Goal: Information Seeking & Learning: Learn about a topic

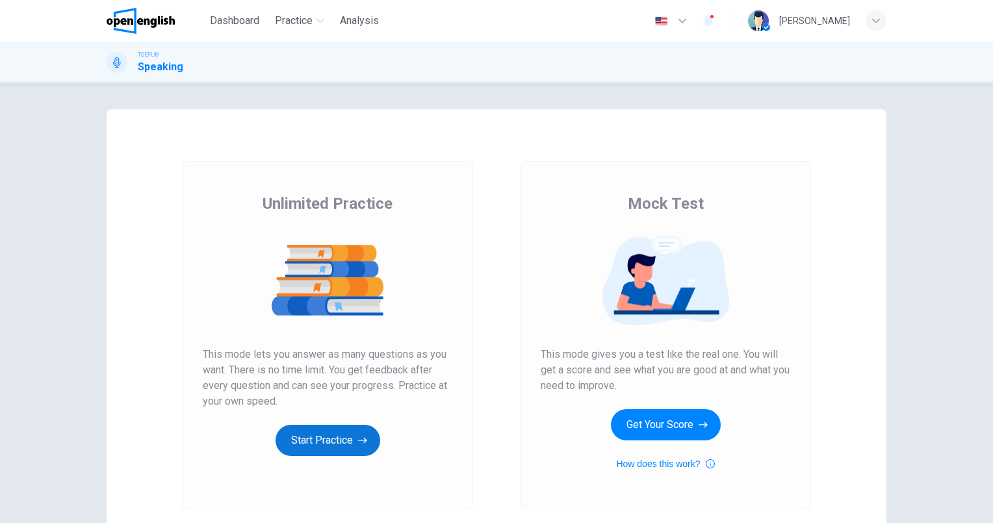
click at [329, 434] on button "Start Practice" at bounding box center [328, 440] width 105 height 31
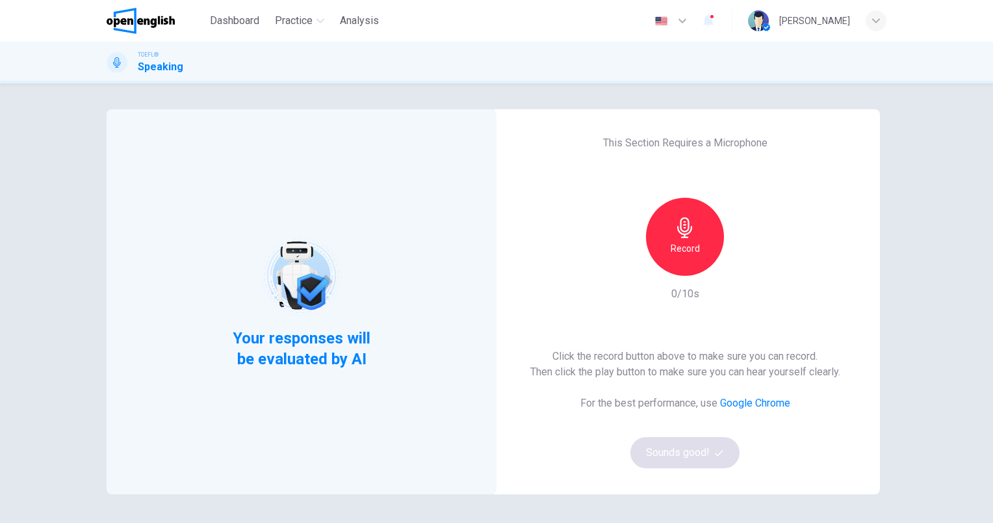
click at [685, 249] on h6 "Record" at bounding box center [685, 249] width 29 height 16
click at [678, 239] on div "Stop" at bounding box center [685, 237] width 78 height 78
click at [693, 451] on button "Sounds good!" at bounding box center [685, 452] width 109 height 31
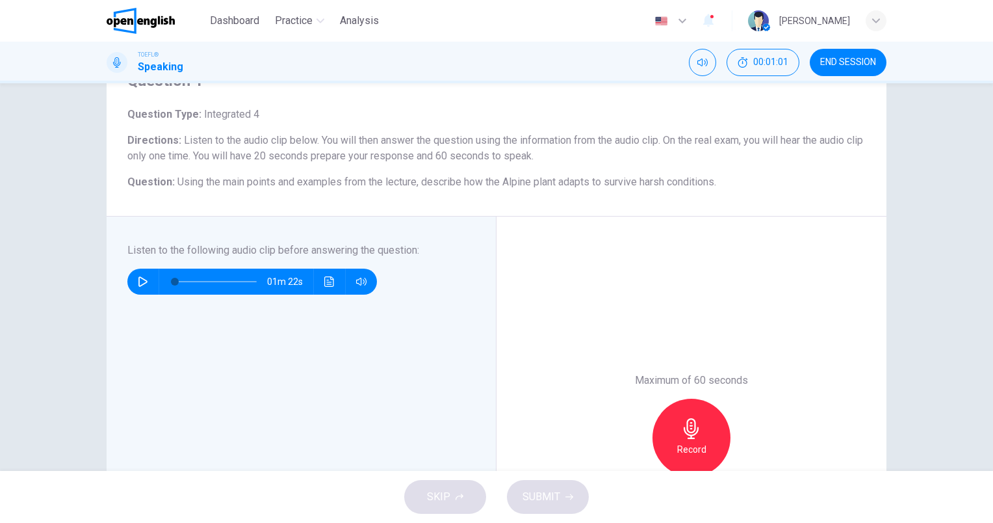
scroll to position [130, 0]
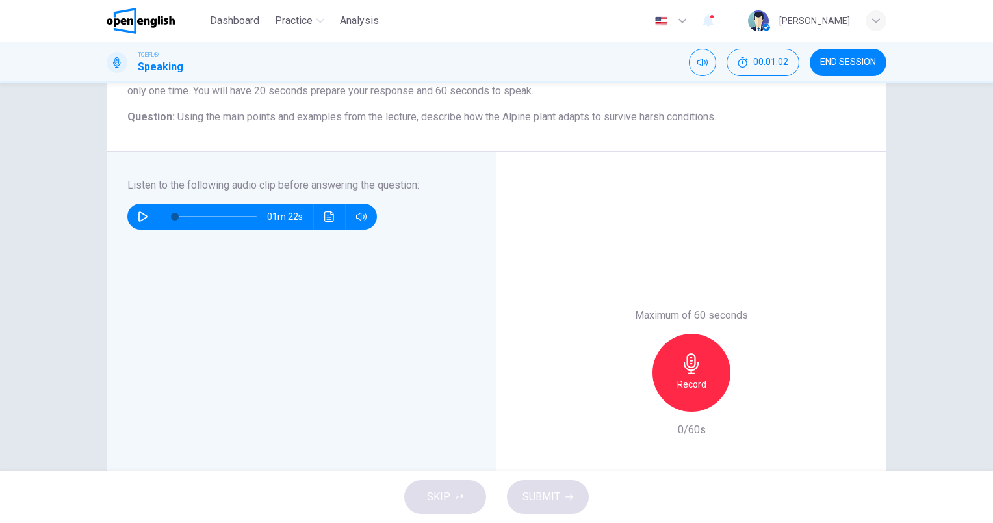
click at [144, 216] on icon "button" at bounding box center [143, 216] width 10 height 10
click at [469, 387] on div "Listen to the following audio clip before answering the question : 01m 11s" at bounding box center [306, 372] width 358 height 390
click at [138, 214] on icon "button" at bounding box center [142, 216] width 9 height 10
type input "*"
click at [685, 369] on icon "button" at bounding box center [691, 363] width 15 height 21
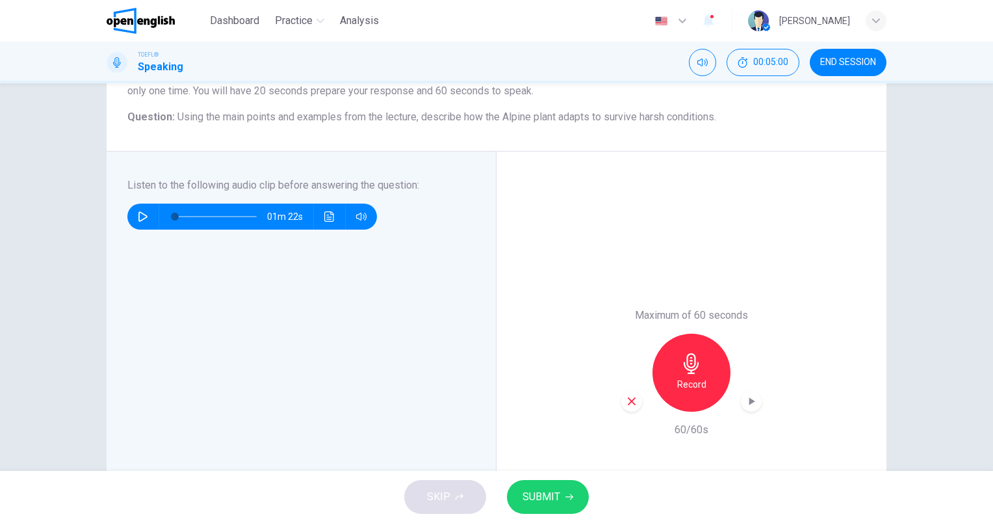
click at [550, 503] on span "SUBMIT" at bounding box center [542, 497] width 38 height 18
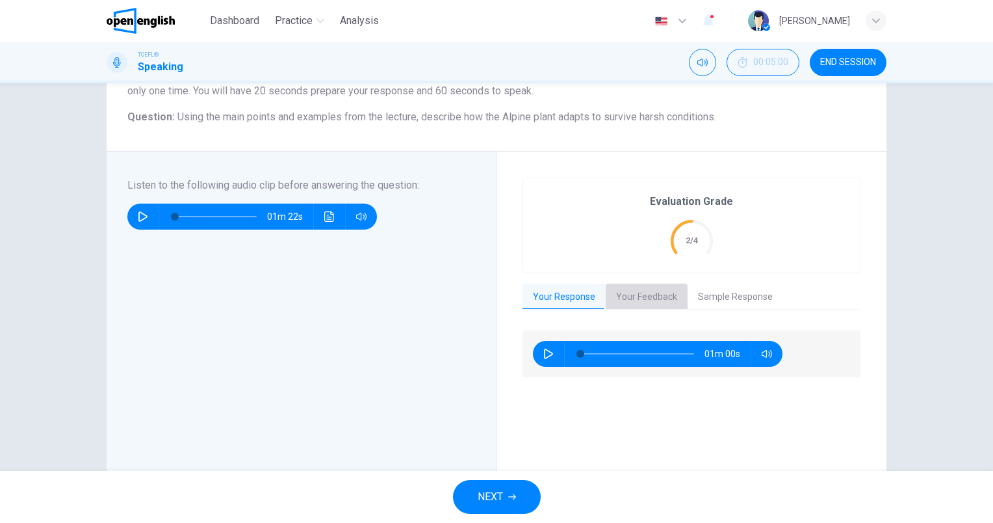
click at [630, 299] on button "Your Feedback" at bounding box center [647, 296] width 82 height 27
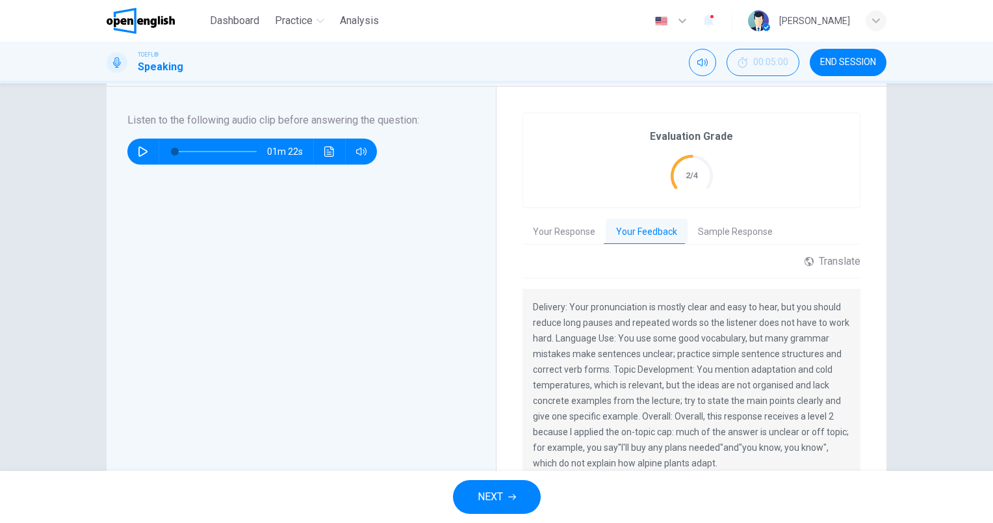
scroll to position [260, 0]
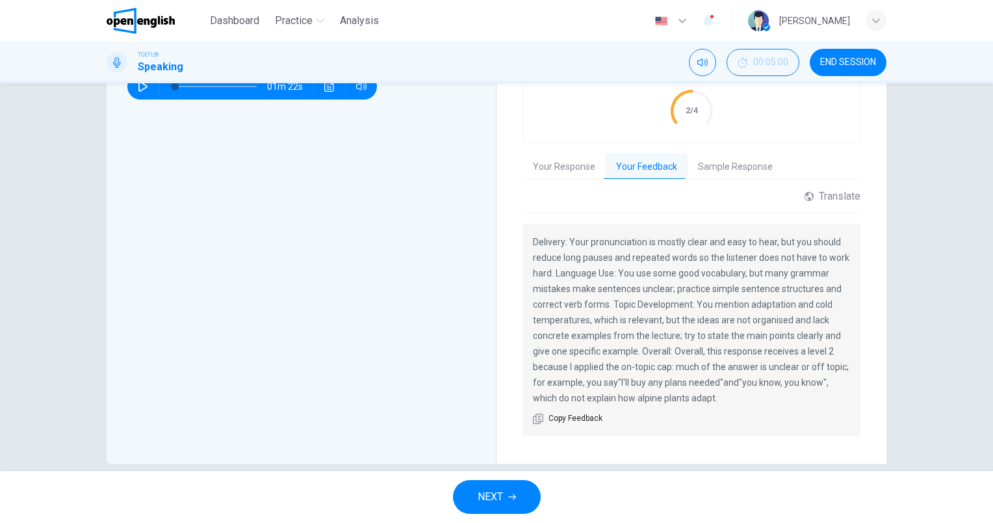
click at [728, 168] on button "Sample Response" at bounding box center [736, 166] width 96 height 27
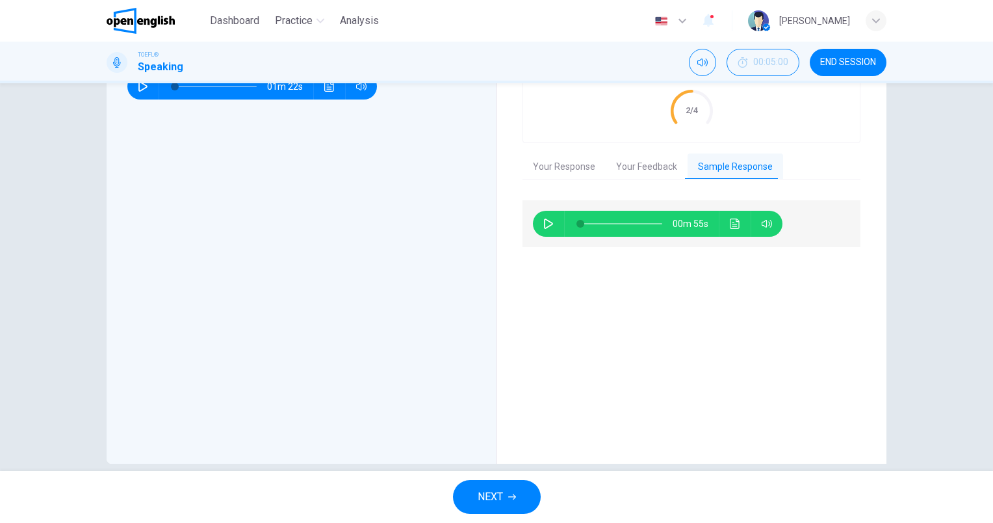
click at [544, 222] on icon "button" at bounding box center [548, 223] width 9 height 10
type input "**"
type input "***"
click at [763, 246] on span at bounding box center [764, 246] width 48 height 18
type input "*"
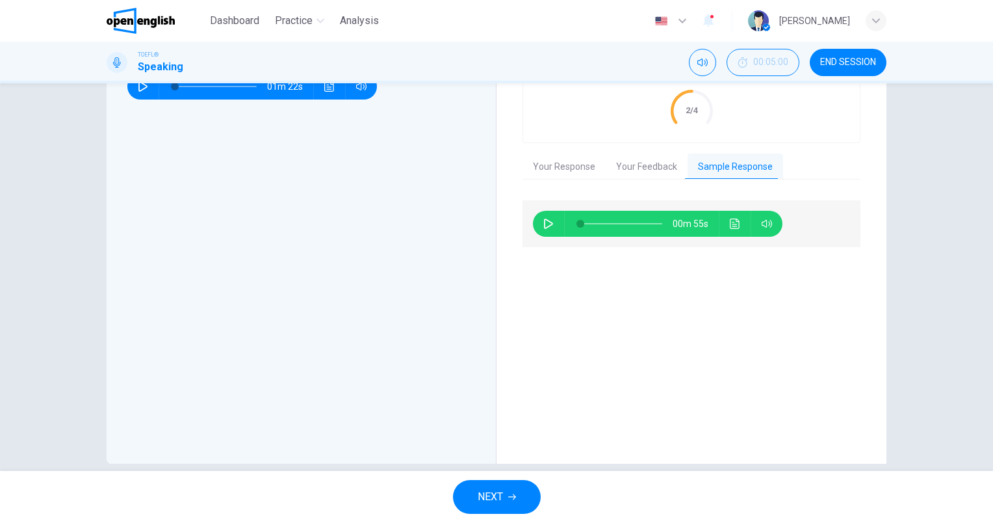
click at [490, 496] on span "NEXT" at bounding box center [490, 497] width 25 height 18
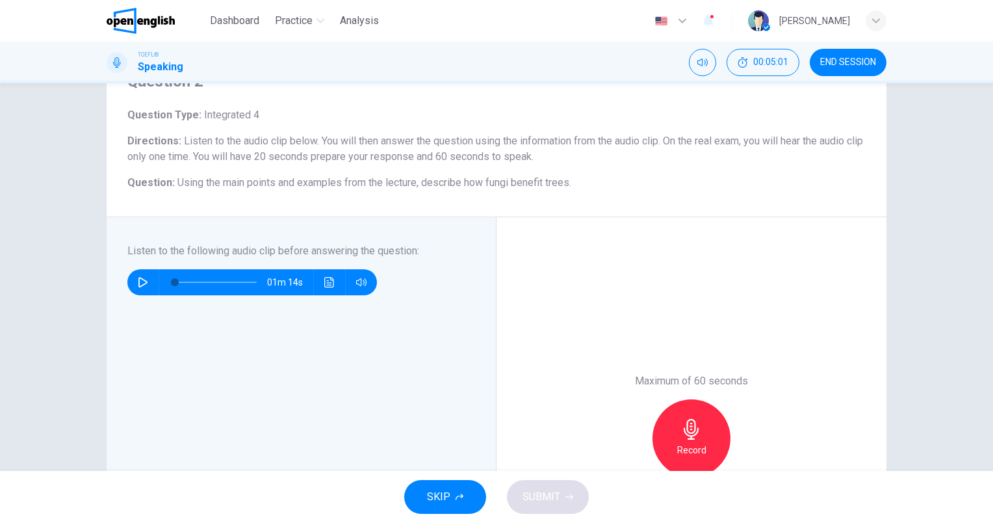
scroll to position [65, 0]
click at [140, 281] on icon "button" at bounding box center [143, 281] width 10 height 10
type input "*"
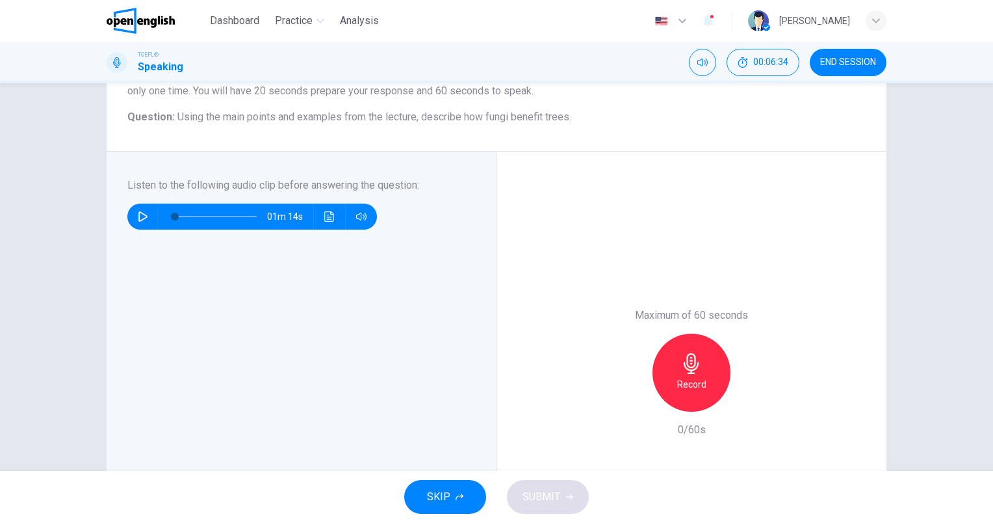
scroll to position [130, 0]
click at [688, 378] on h6 "Record" at bounding box center [691, 384] width 29 height 16
click at [562, 488] on button "SUBMIT" at bounding box center [548, 497] width 82 height 34
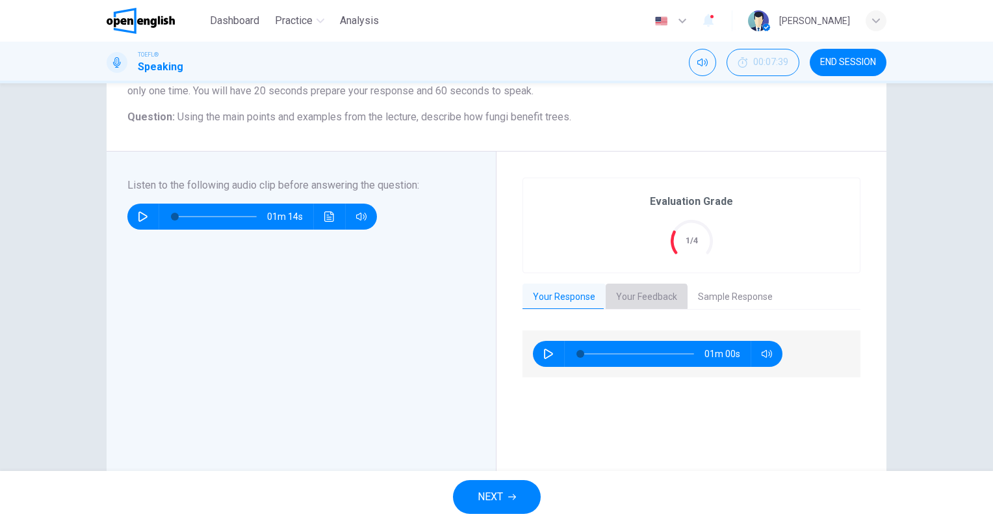
click at [638, 296] on button "Your Feedback" at bounding box center [647, 296] width 82 height 27
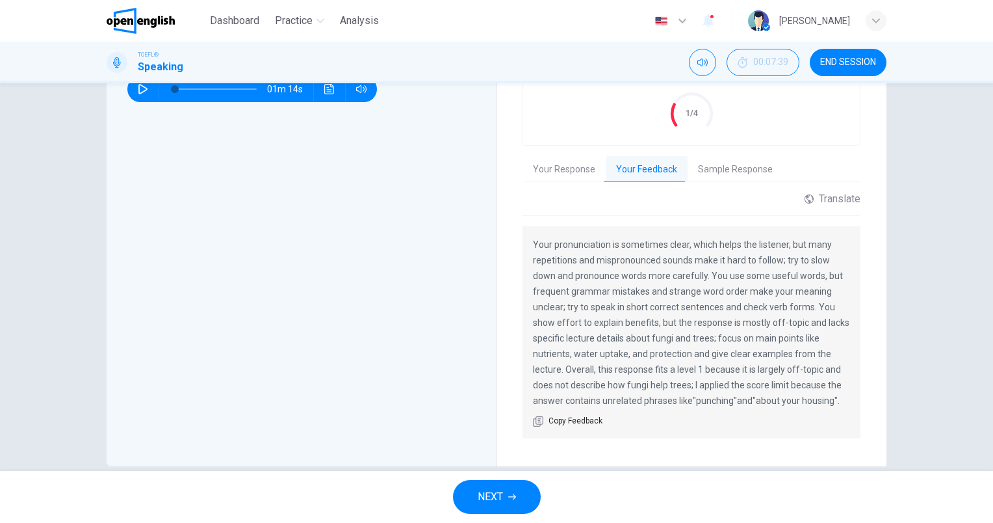
scroll to position [260, 0]
click at [720, 174] on button "Sample Response" at bounding box center [736, 166] width 96 height 27
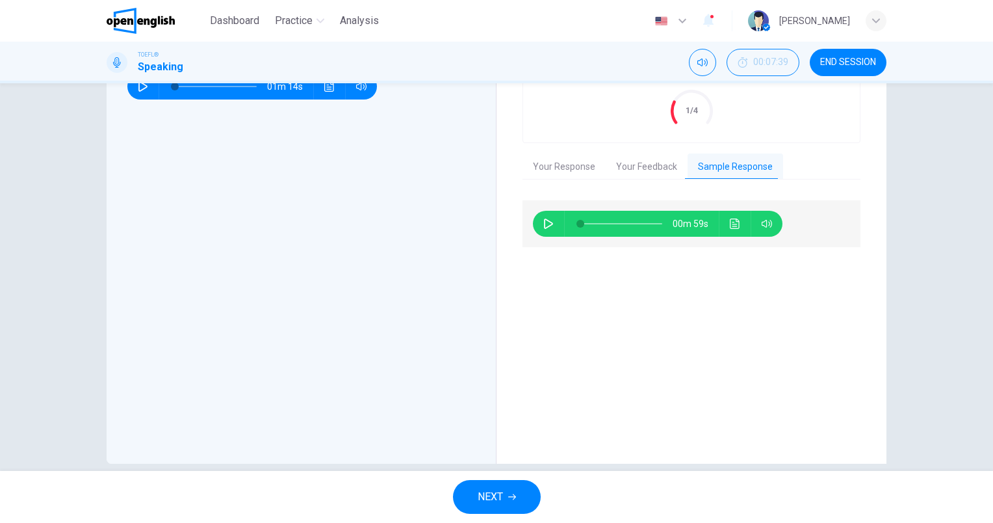
click at [547, 224] on icon "button" at bounding box center [548, 223] width 9 height 10
type input "*"
click at [509, 493] on icon "button" at bounding box center [512, 497] width 8 height 8
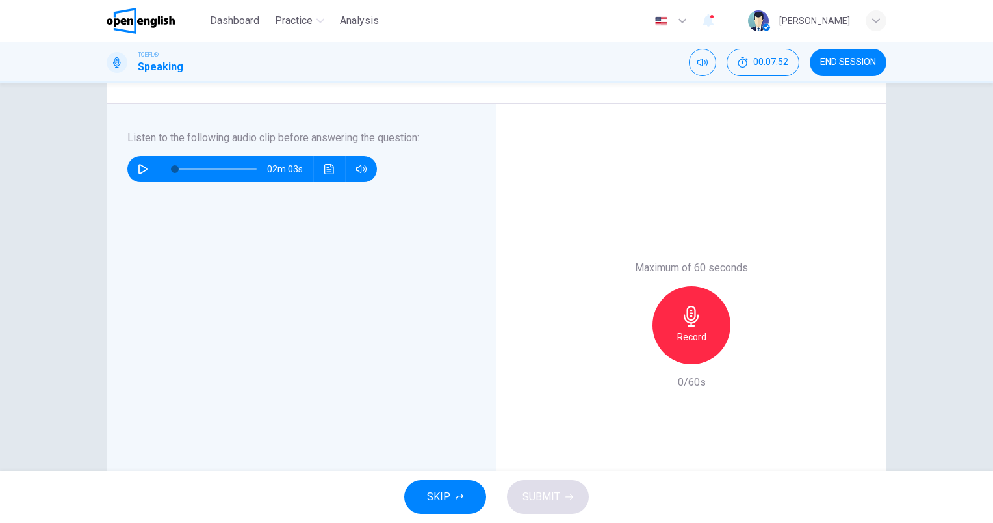
scroll to position [195, 0]
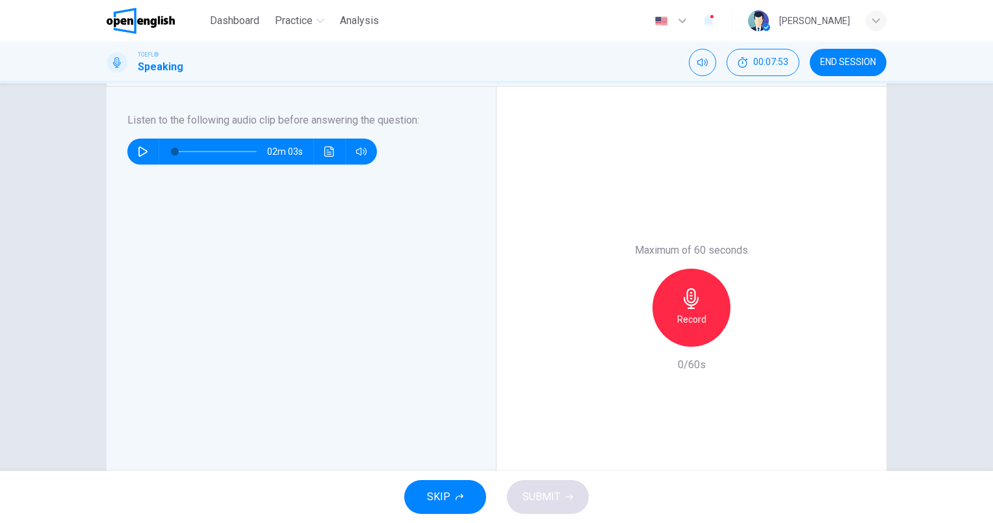
click at [138, 151] on icon "button" at bounding box center [143, 151] width 10 height 10
type input "*"
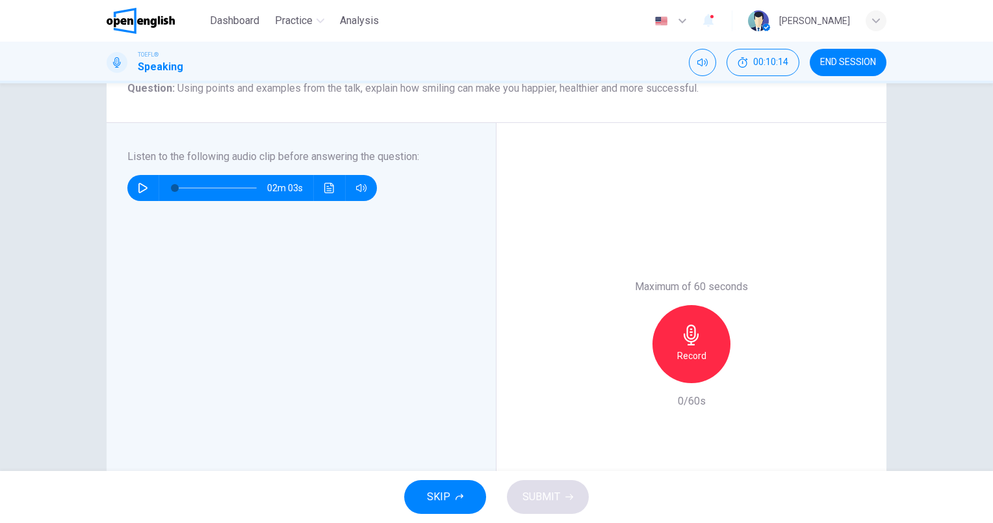
scroll to position [130, 0]
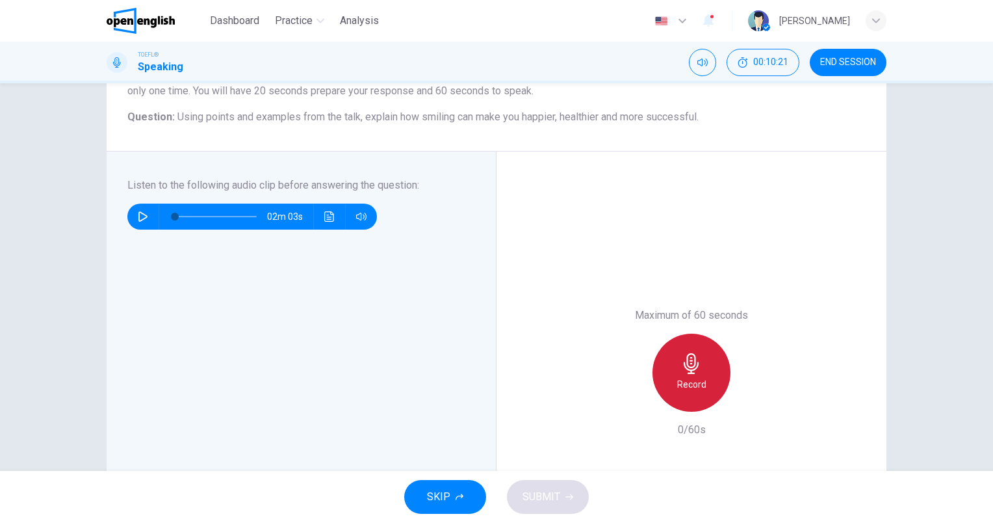
click at [688, 370] on icon "button" at bounding box center [691, 363] width 15 height 21
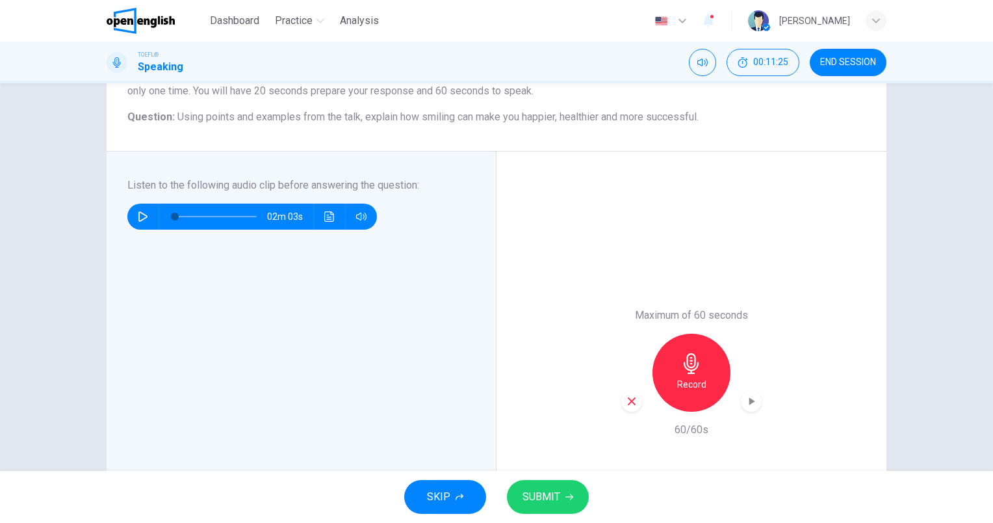
click at [536, 501] on span "SUBMIT" at bounding box center [542, 497] width 38 height 18
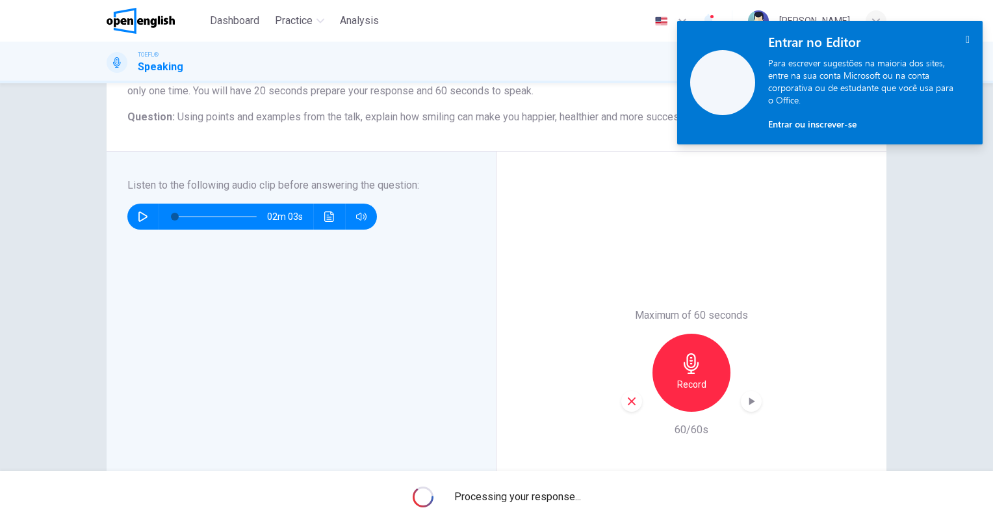
click at [966, 37] on icon "" at bounding box center [968, 39] width 4 height 11
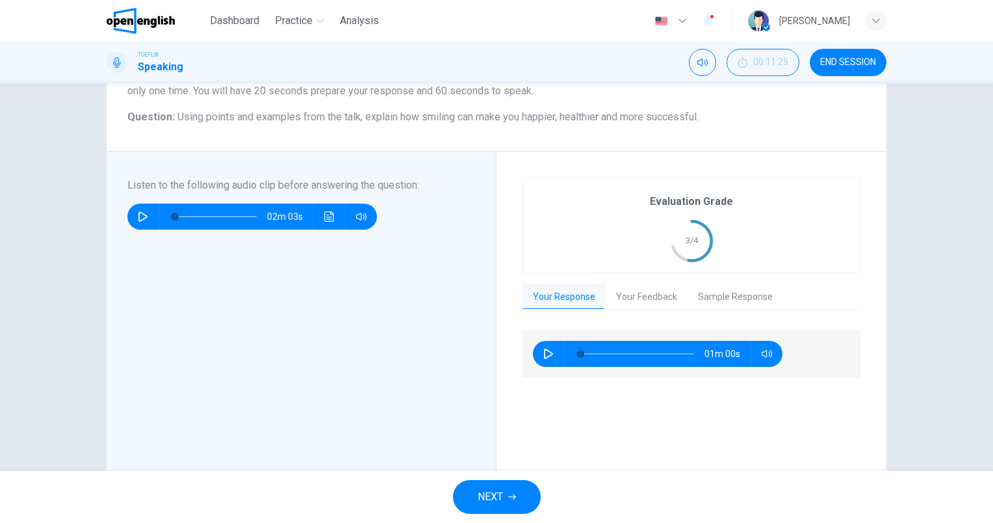
click at [639, 298] on button "Your Feedback" at bounding box center [647, 296] width 82 height 27
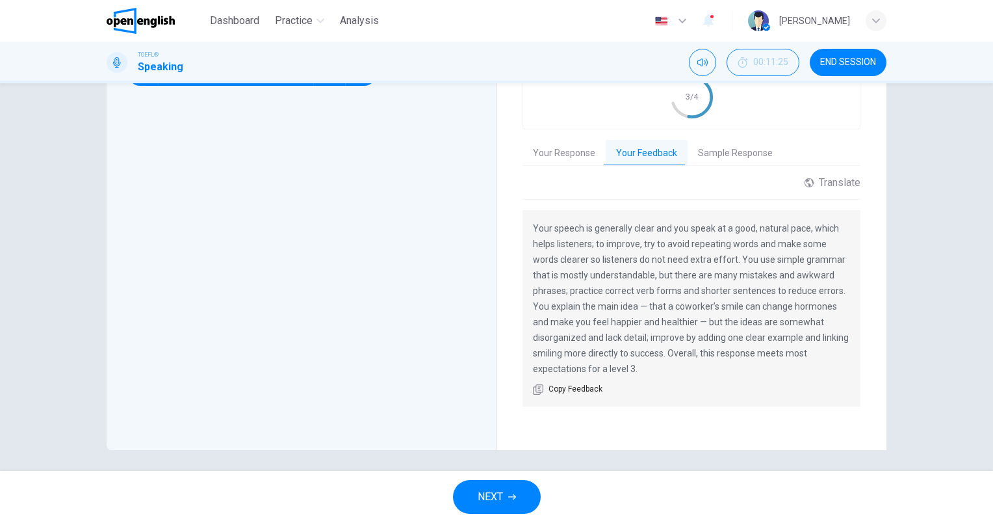
scroll to position [278, 0]
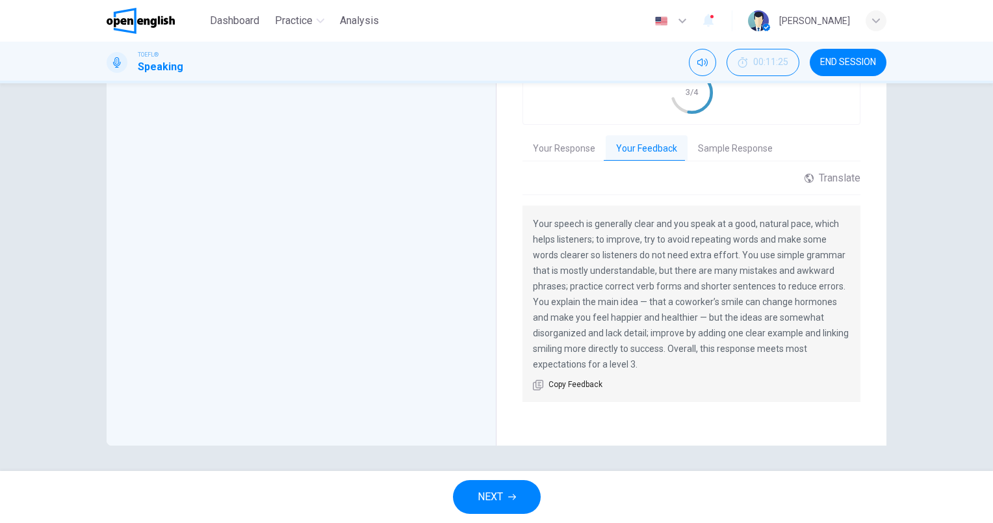
click at [728, 152] on button "Sample Response" at bounding box center [736, 148] width 96 height 27
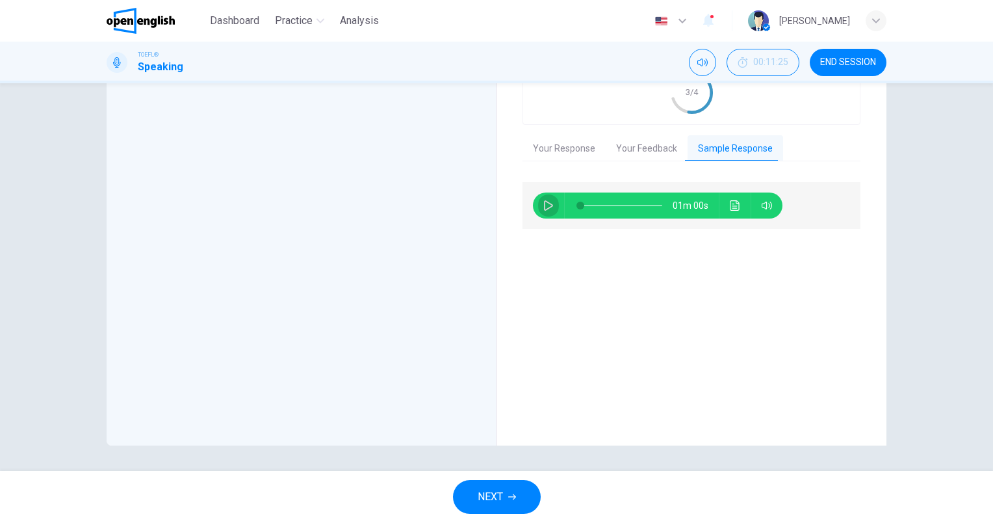
click at [544, 208] on icon "button" at bounding box center [548, 205] width 9 height 10
type input "*"
click at [487, 493] on span "NEXT" at bounding box center [490, 497] width 25 height 18
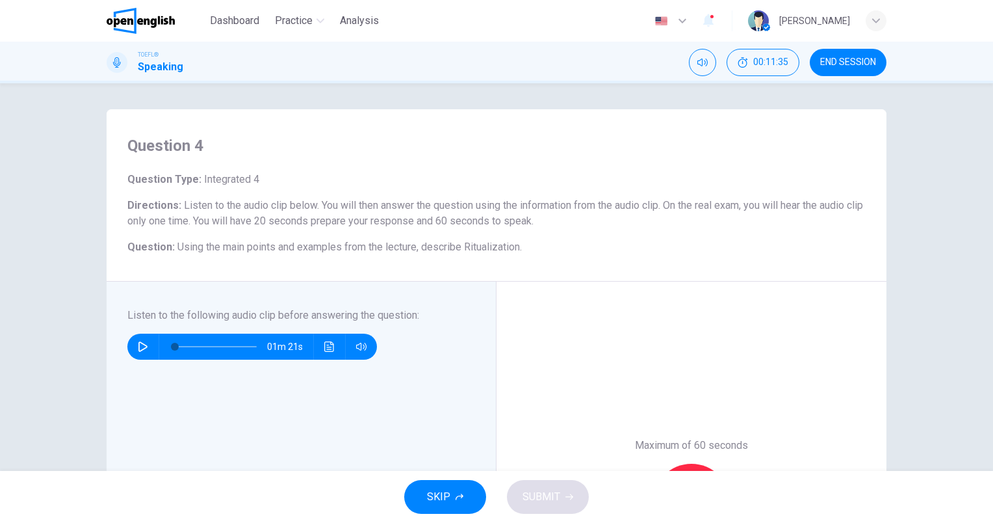
click at [138, 344] on icon "button" at bounding box center [143, 346] width 10 height 10
type input "*"
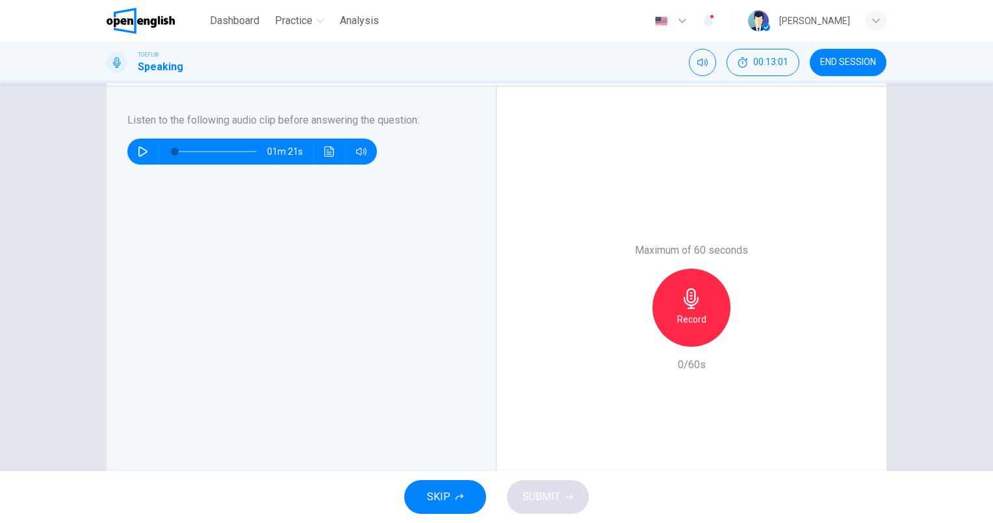
scroll to position [130, 0]
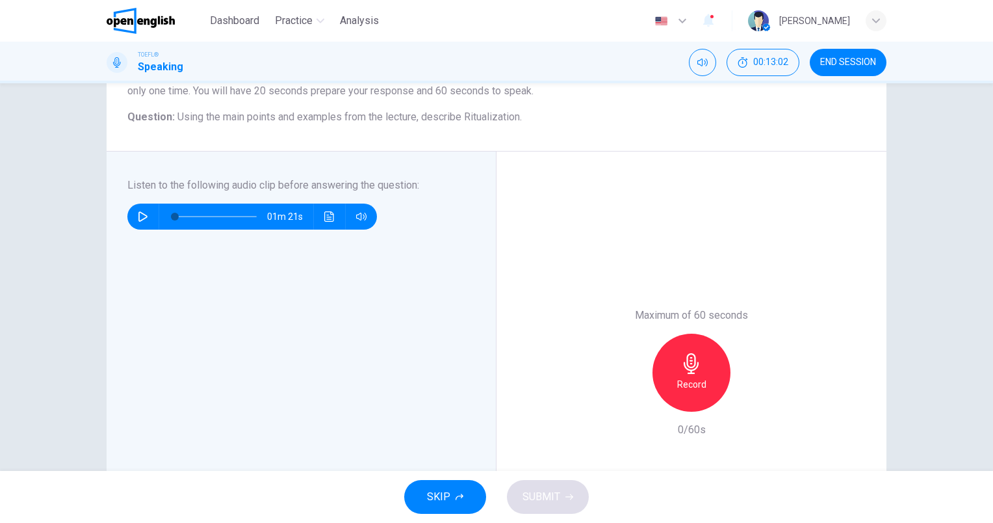
click at [703, 376] on div "Record" at bounding box center [692, 373] width 78 height 78
click at [542, 494] on span "SUBMIT" at bounding box center [542, 497] width 38 height 18
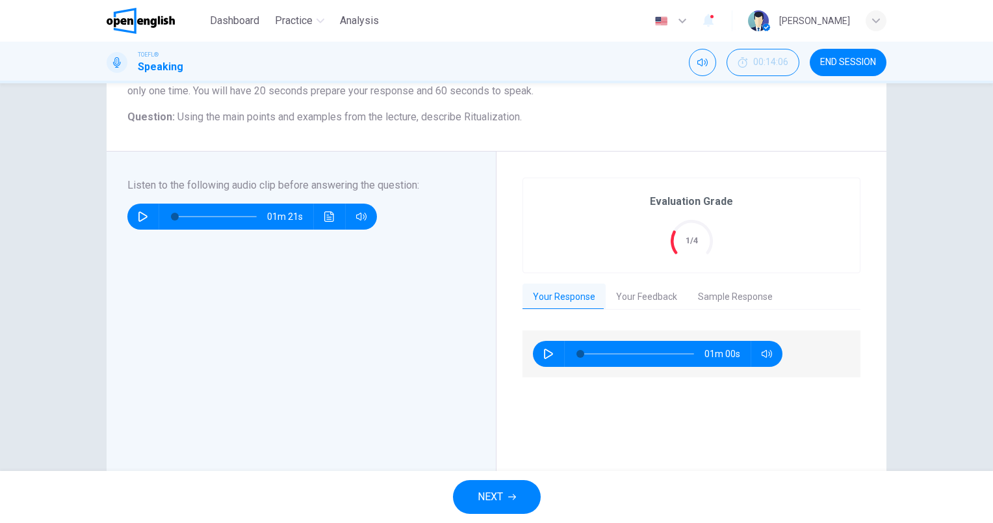
click at [616, 289] on button "Your Feedback" at bounding box center [647, 296] width 82 height 27
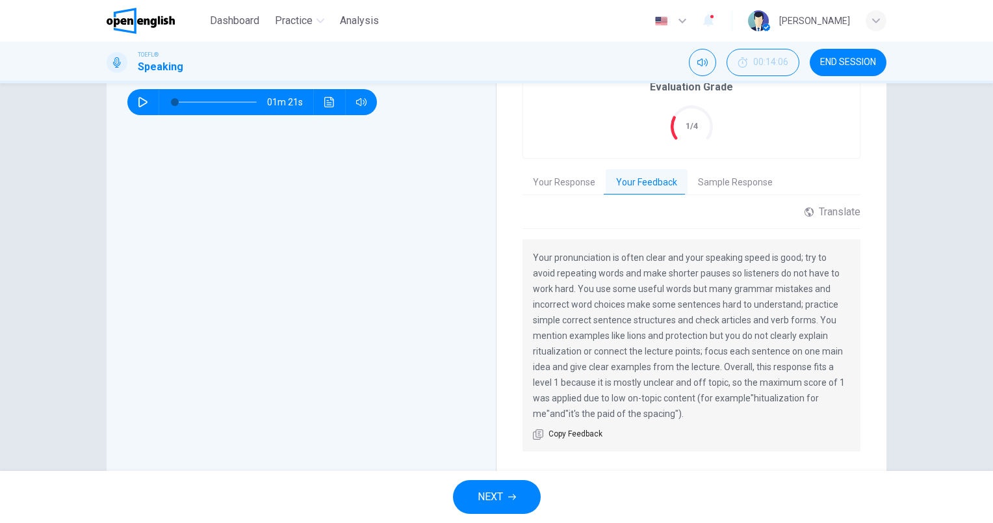
scroll to position [260, 0]
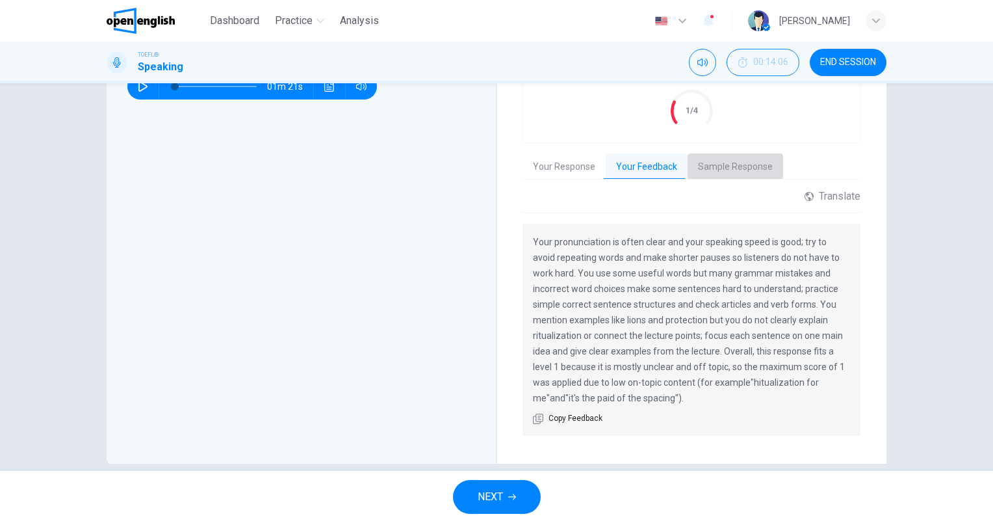
click at [761, 173] on button "Sample Response" at bounding box center [736, 166] width 96 height 27
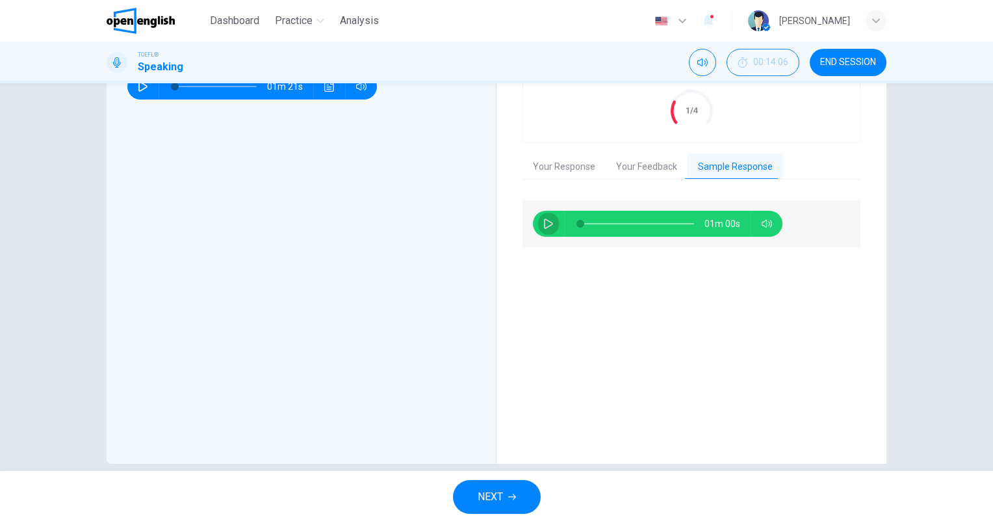
click at [551, 225] on button "button" at bounding box center [548, 224] width 21 height 26
type input "*"
click at [497, 482] on button "NEXT" at bounding box center [497, 497] width 88 height 34
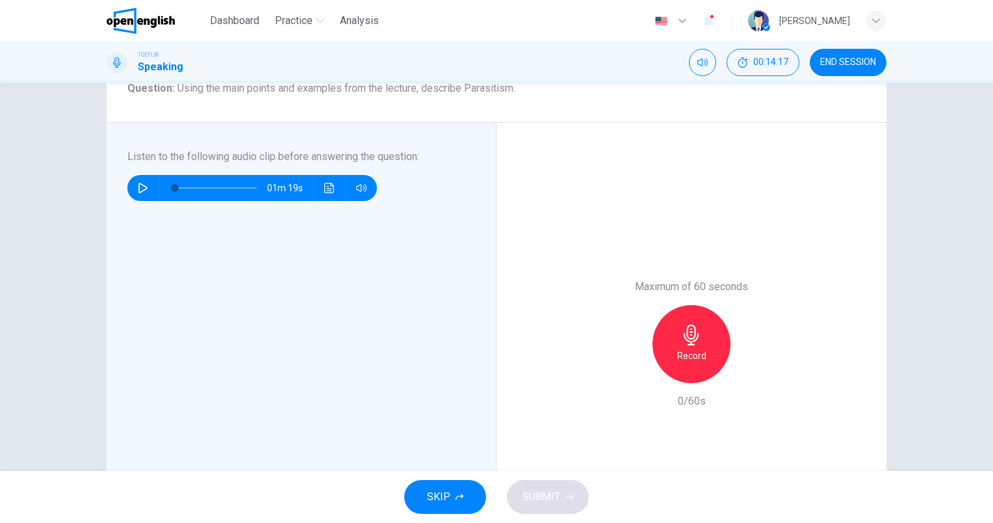
scroll to position [130, 0]
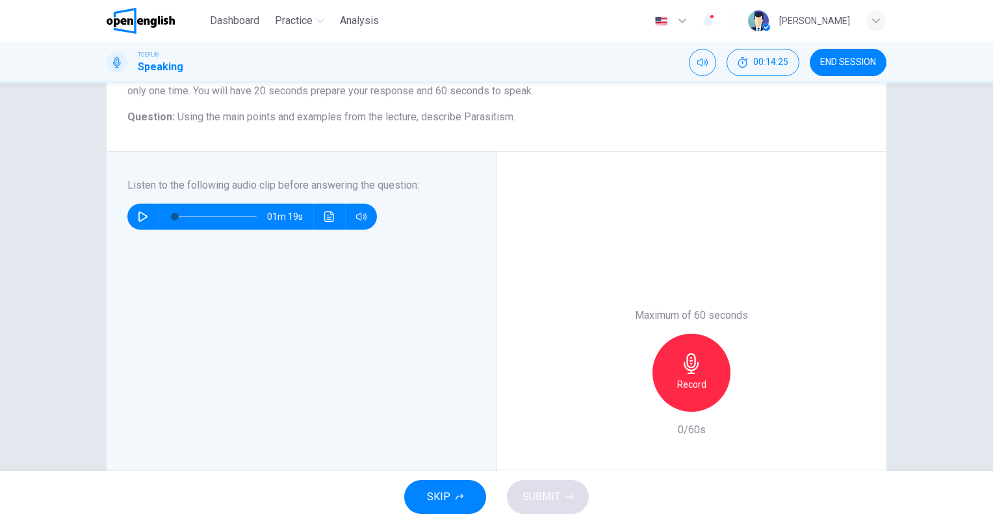
click at [142, 214] on icon "button" at bounding box center [143, 216] width 10 height 10
type input "*"
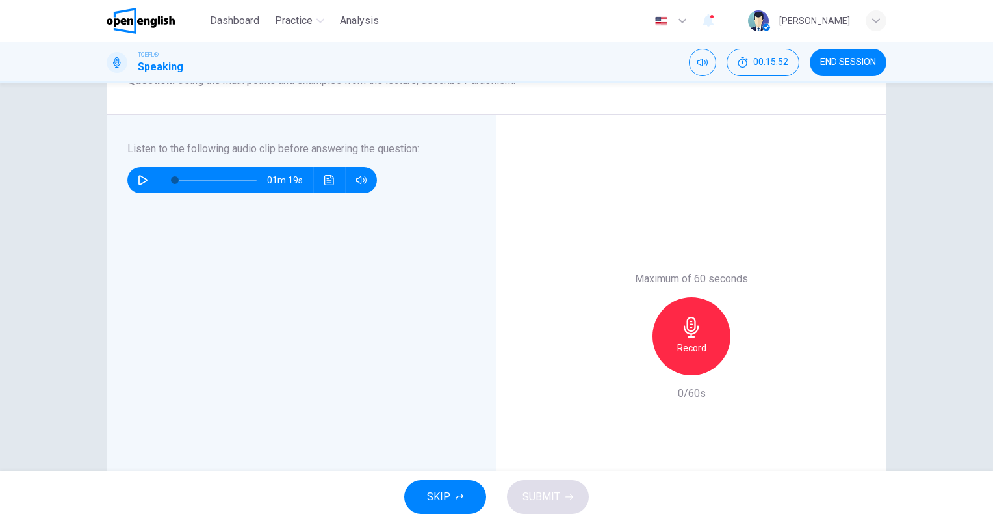
scroll to position [195, 0]
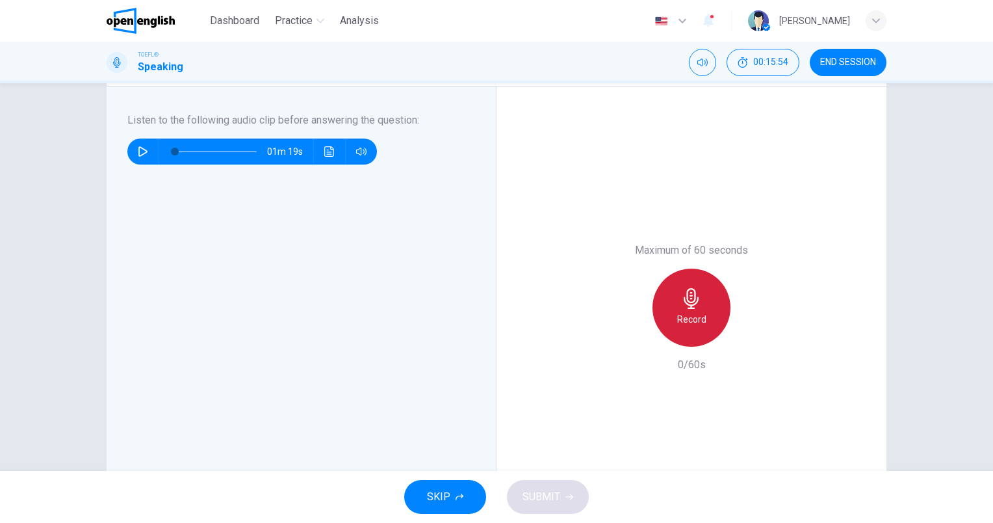
click at [692, 298] on icon "button" at bounding box center [691, 298] width 15 height 21
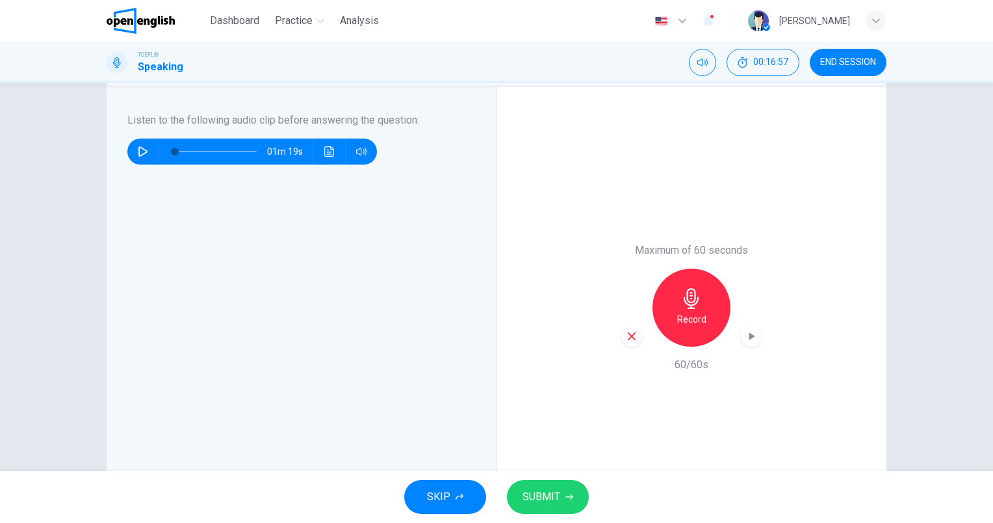
click at [557, 499] on span "SUBMIT" at bounding box center [542, 497] width 38 height 18
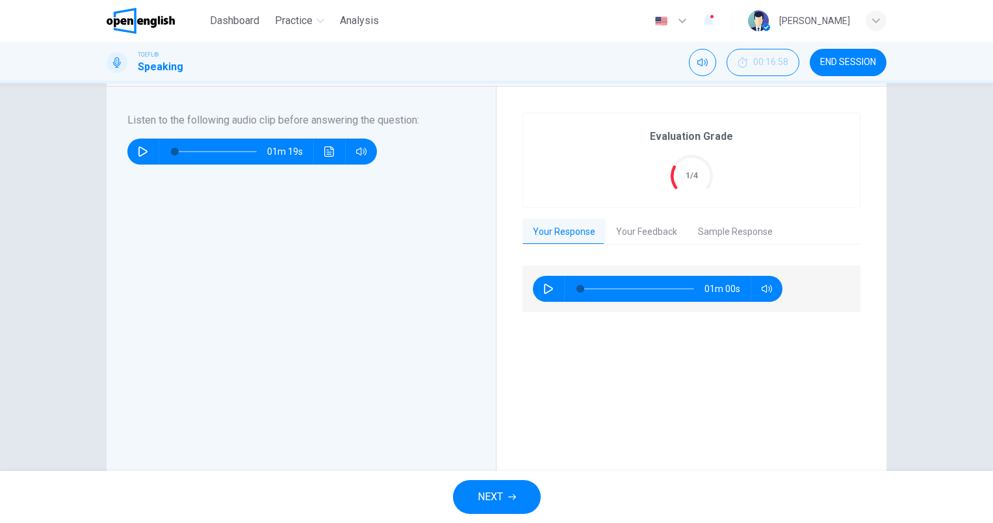
click at [636, 236] on button "Your Feedback" at bounding box center [647, 231] width 82 height 27
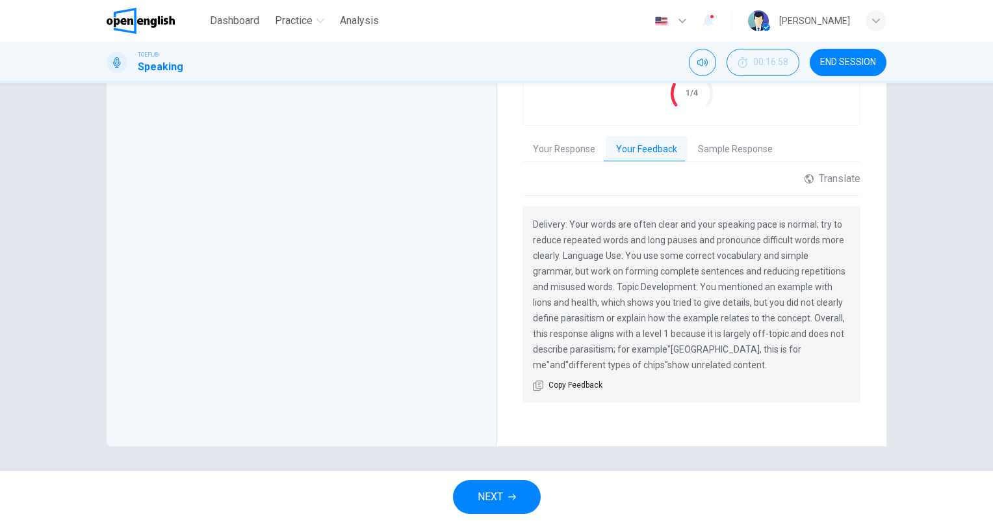
scroll to position [278, 0]
click at [736, 149] on button "Sample Response" at bounding box center [736, 148] width 96 height 27
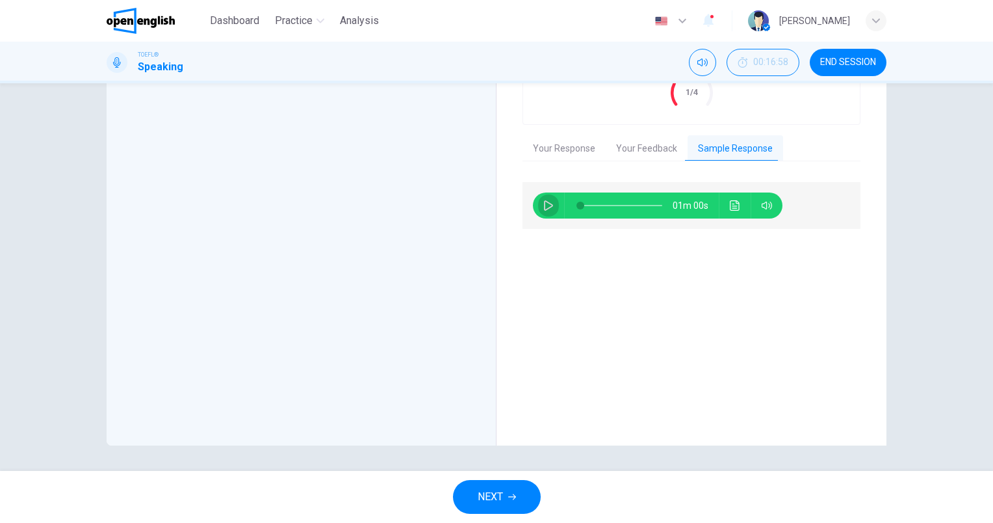
click at [544, 200] on icon "button" at bounding box center [548, 205] width 9 height 10
type input "*"
click at [490, 491] on span "NEXT" at bounding box center [490, 497] width 25 height 18
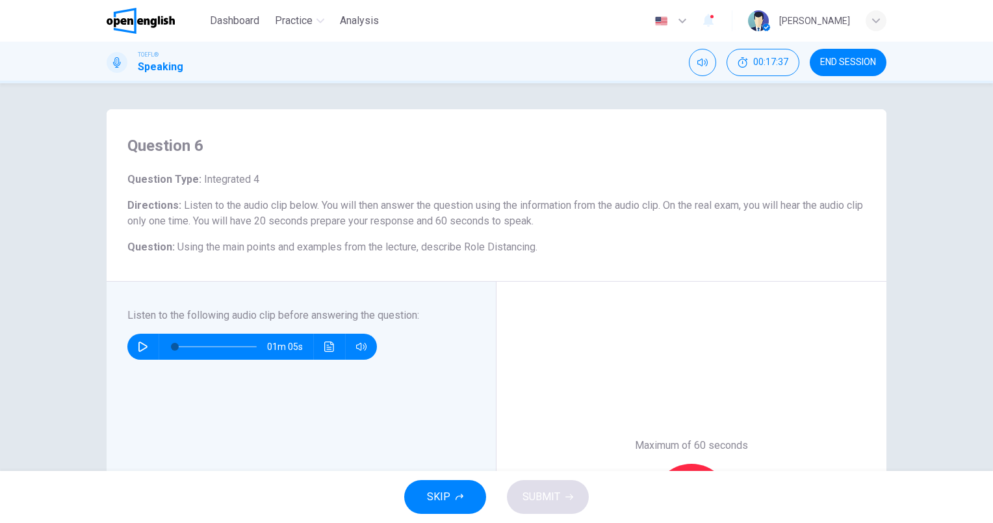
click at [138, 342] on icon "button" at bounding box center [142, 346] width 9 height 10
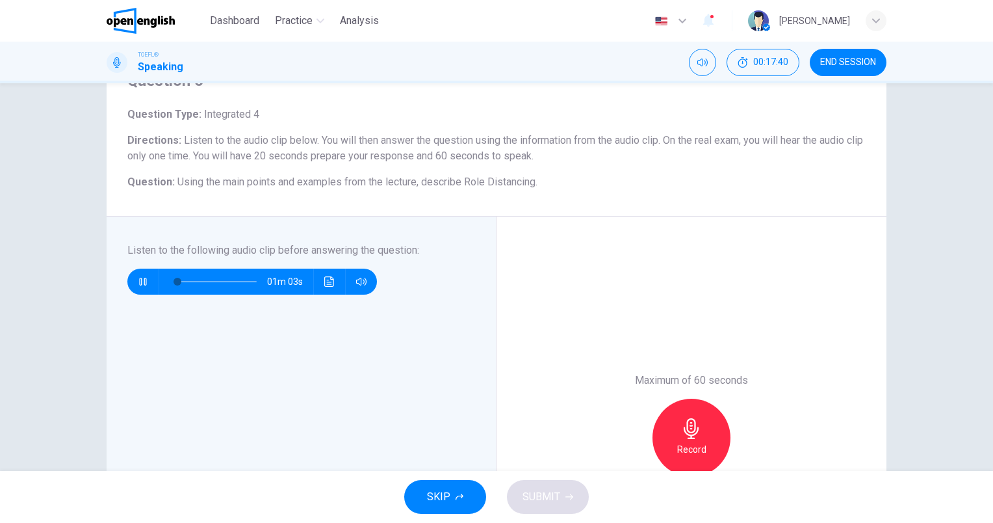
scroll to position [130, 0]
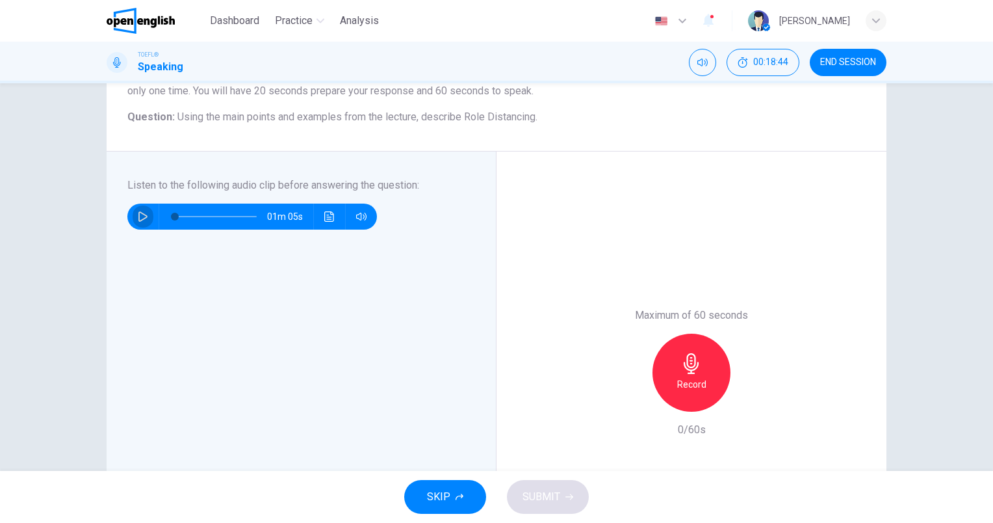
click at [138, 211] on icon "button" at bounding box center [143, 216] width 10 height 10
type input "*"
click at [688, 373] on icon "button" at bounding box center [691, 363] width 15 height 21
click at [547, 498] on span "SUBMIT" at bounding box center [542, 497] width 38 height 18
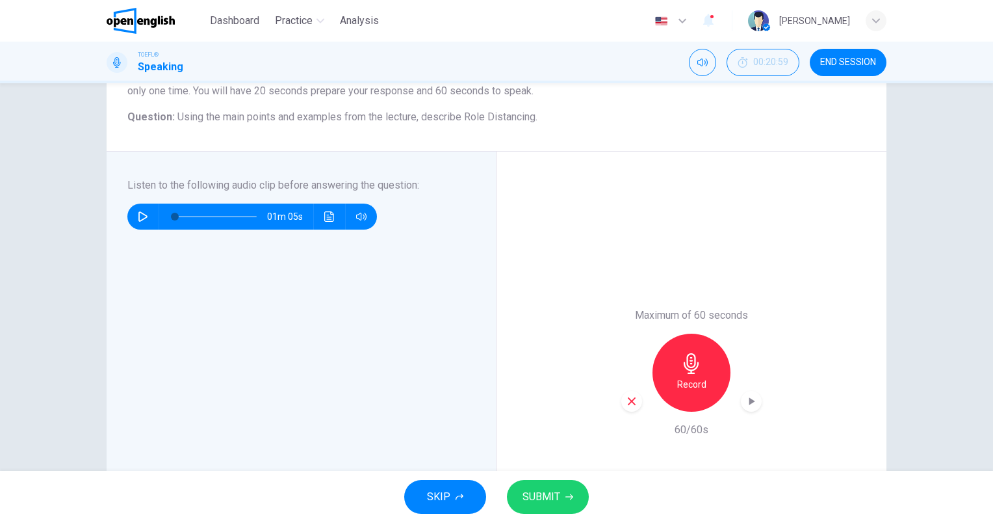
click at [557, 494] on span "SUBMIT" at bounding box center [542, 497] width 38 height 18
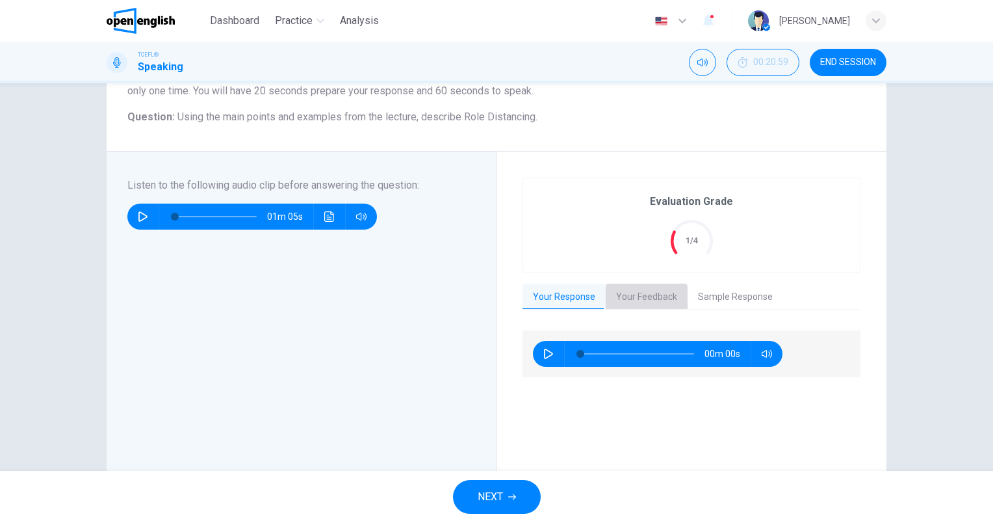
click at [662, 295] on button "Your Feedback" at bounding box center [647, 296] width 82 height 27
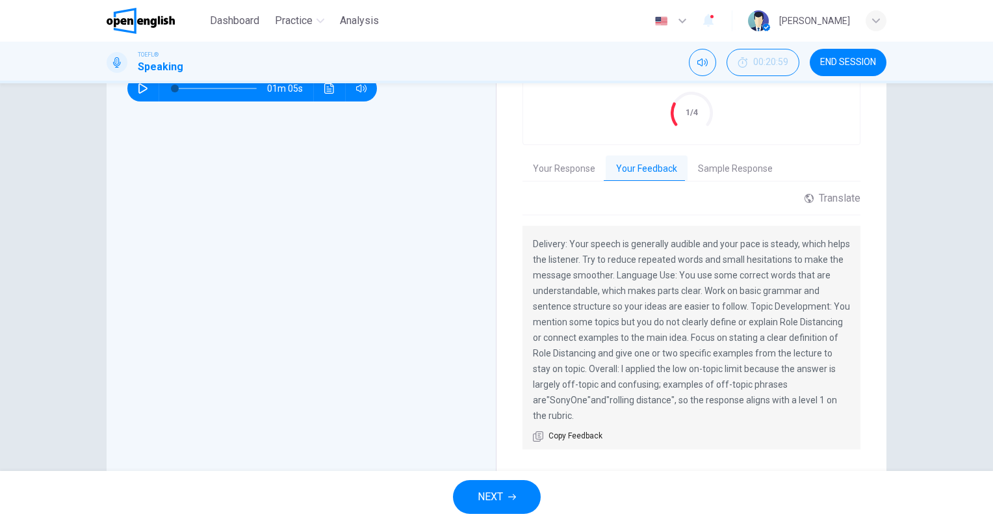
scroll to position [260, 0]
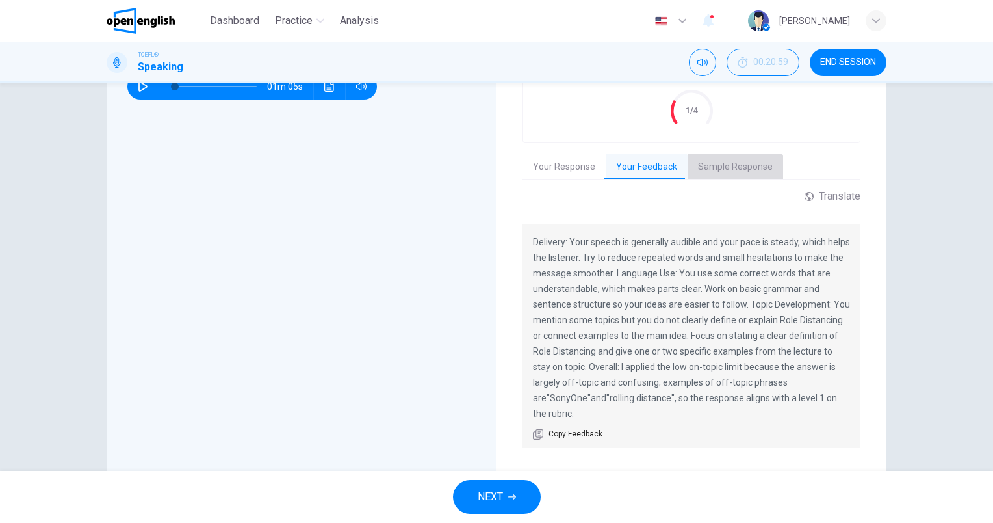
click at [729, 172] on button "Sample Response" at bounding box center [736, 166] width 96 height 27
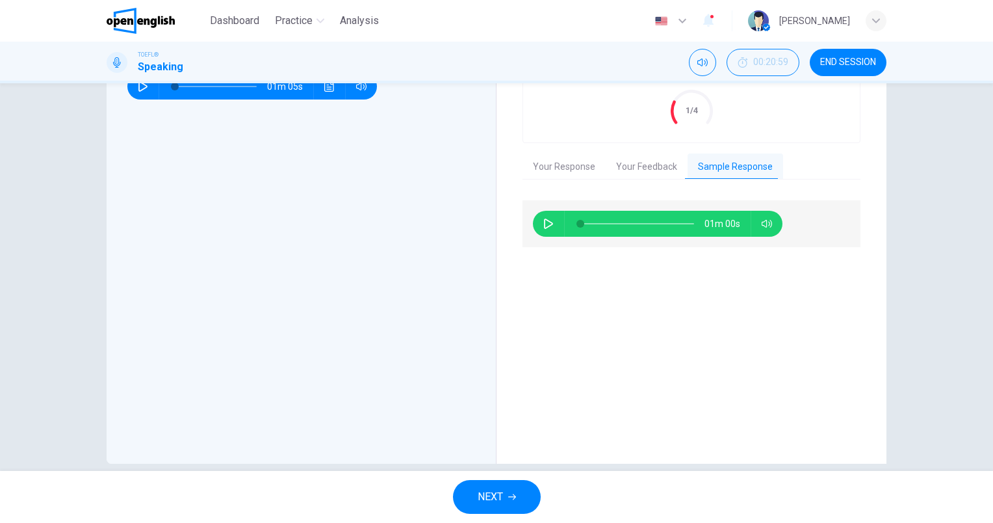
click at [549, 222] on icon "button" at bounding box center [548, 223] width 9 height 10
type input "*"
click at [493, 494] on span "NEXT" at bounding box center [490, 497] width 25 height 18
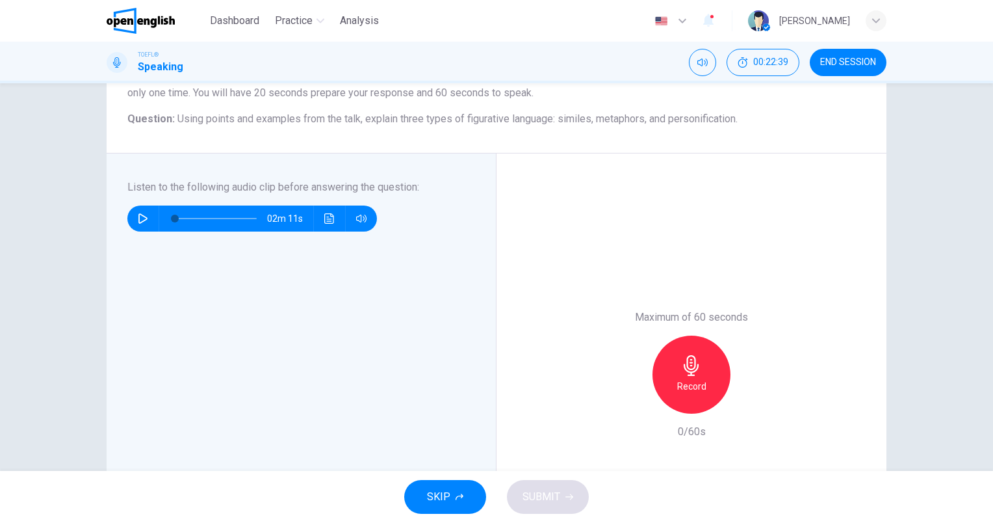
scroll to position [130, 0]
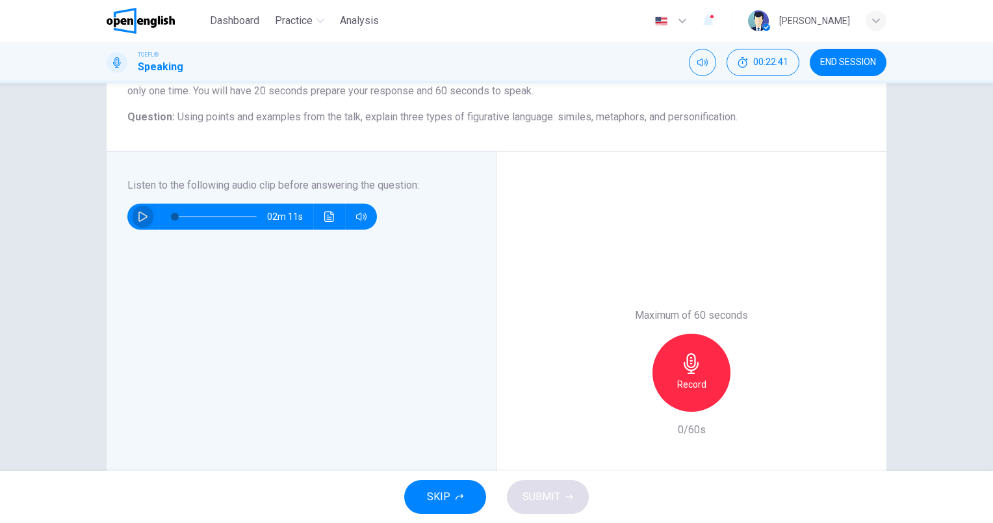
click at [138, 221] on icon "button" at bounding box center [143, 216] width 10 height 10
click at [140, 212] on icon "button" at bounding box center [143, 216] width 10 height 10
type input "*"
click at [691, 370] on icon "button" at bounding box center [691, 363] width 21 height 21
click at [542, 499] on span "SUBMIT" at bounding box center [542, 497] width 38 height 18
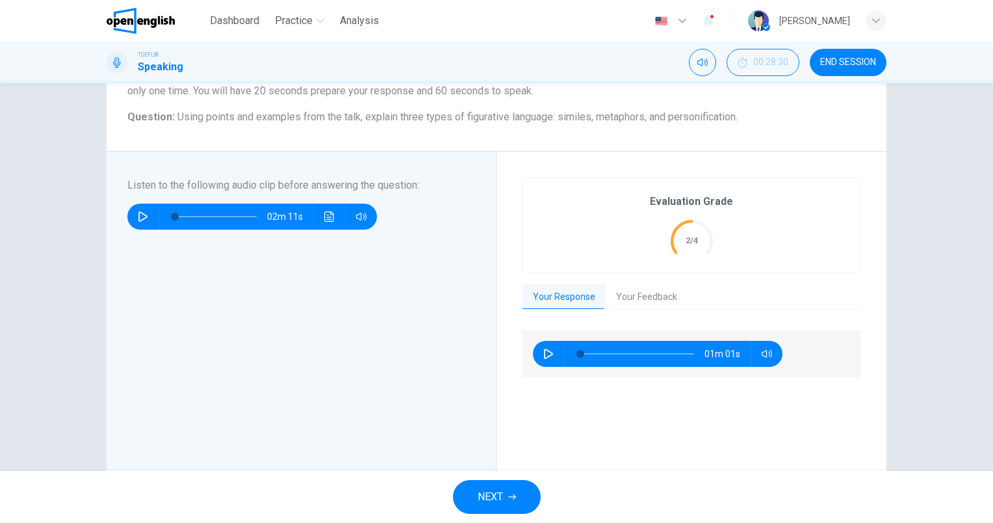
click at [842, 66] on span "END SESSION" at bounding box center [848, 62] width 56 height 10
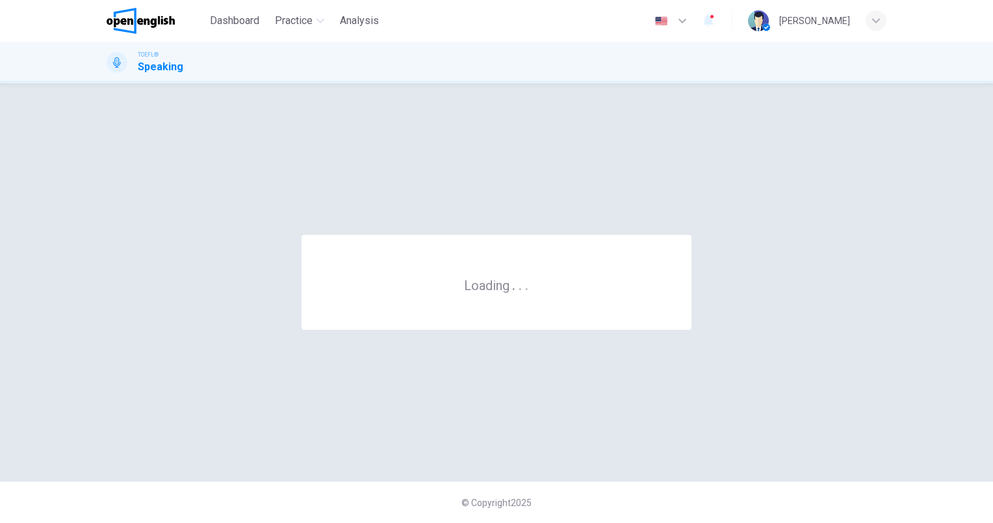
scroll to position [0, 0]
